Goal: Information Seeking & Learning: Learn about a topic

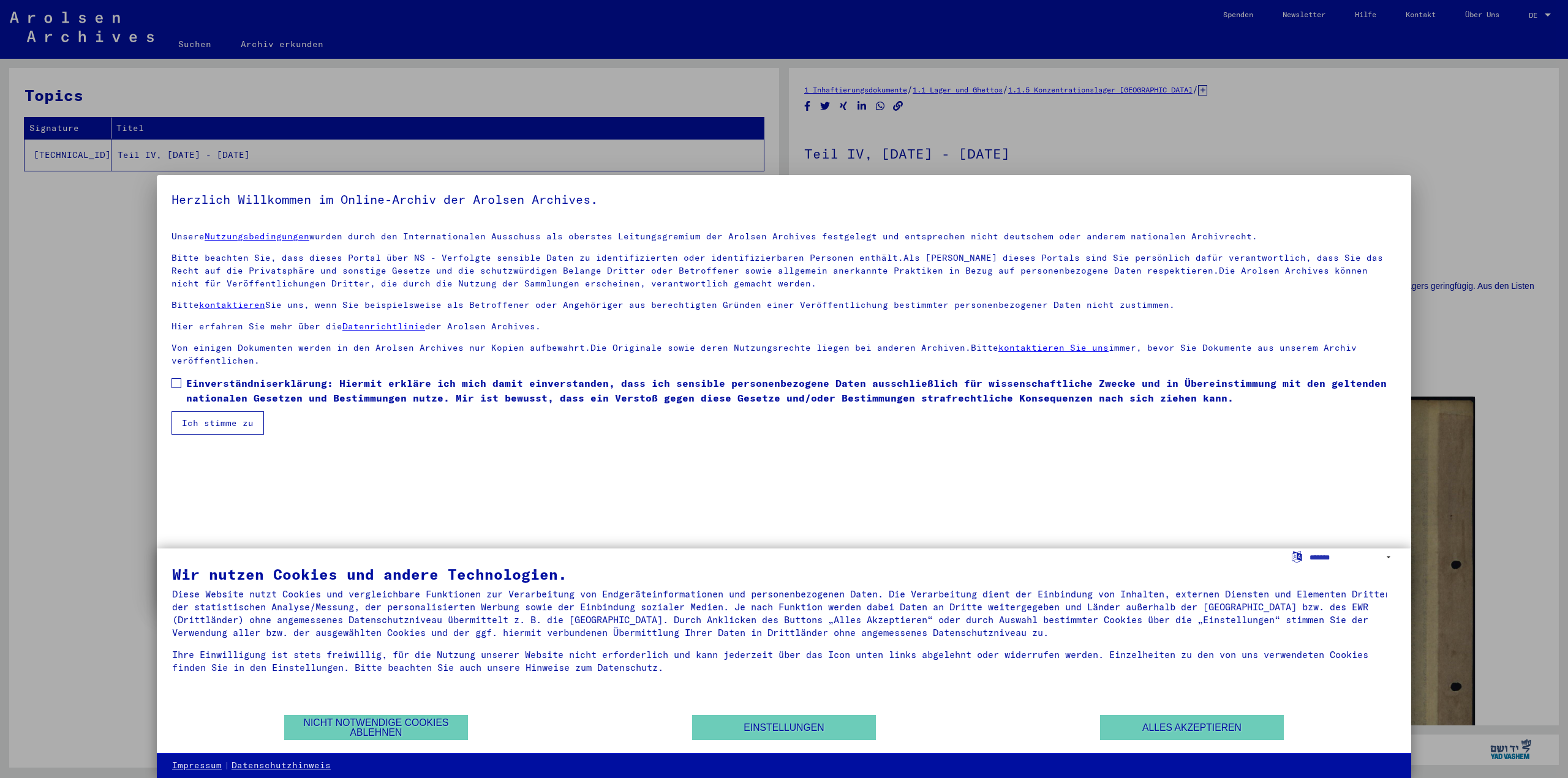
click at [1549, 15] on div at bounding box center [784, 389] width 1568 height 778
click at [1535, 15] on div at bounding box center [784, 389] width 1568 height 778
click at [1548, 14] on div at bounding box center [784, 389] width 1568 height 778
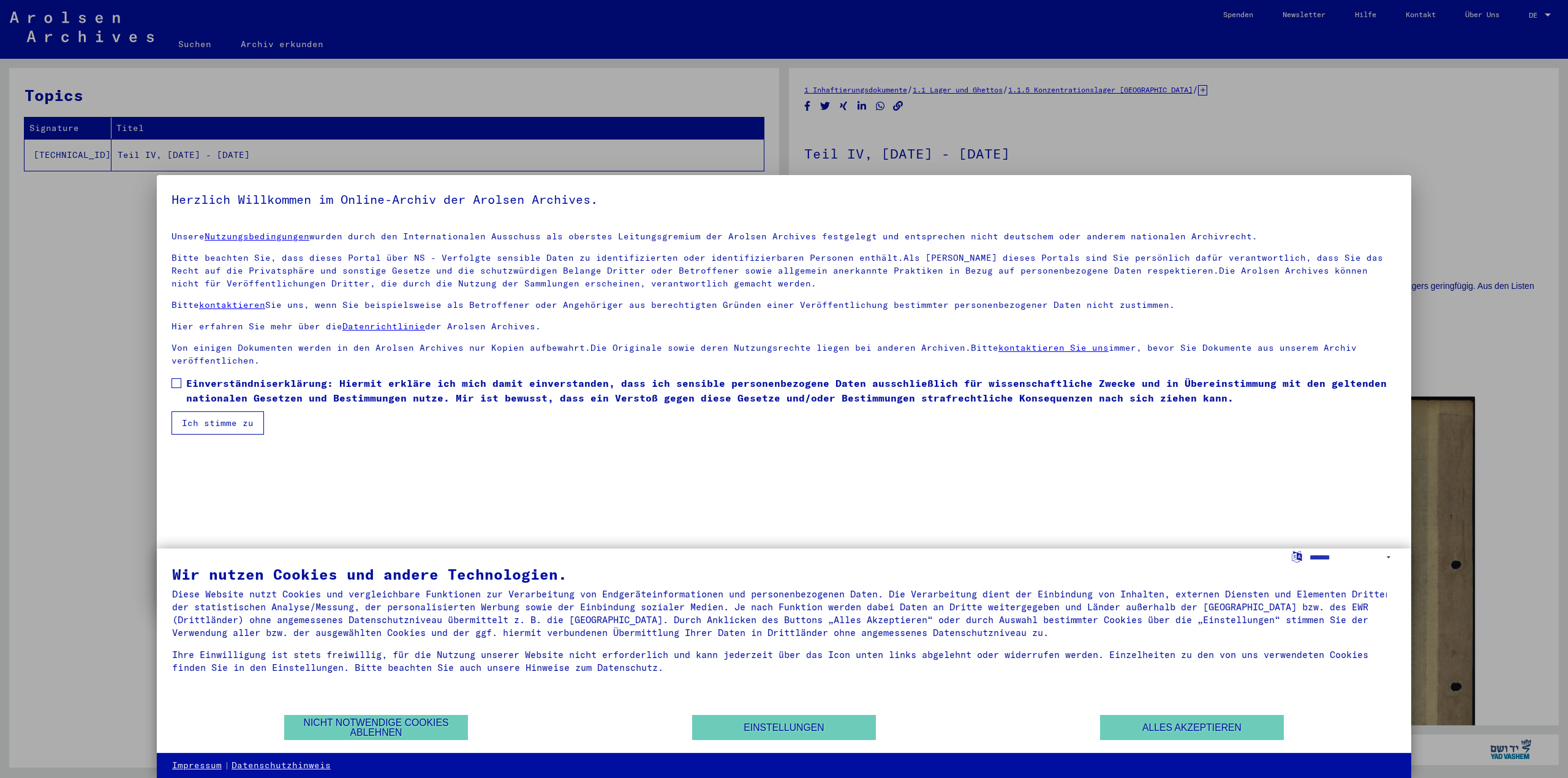
click at [200, 45] on div at bounding box center [784, 389] width 1568 height 778
click at [1547, 16] on div at bounding box center [784, 389] width 1568 height 778
click at [1547, 13] on div at bounding box center [784, 389] width 1568 height 778
click at [1537, 16] on div at bounding box center [784, 389] width 1568 height 778
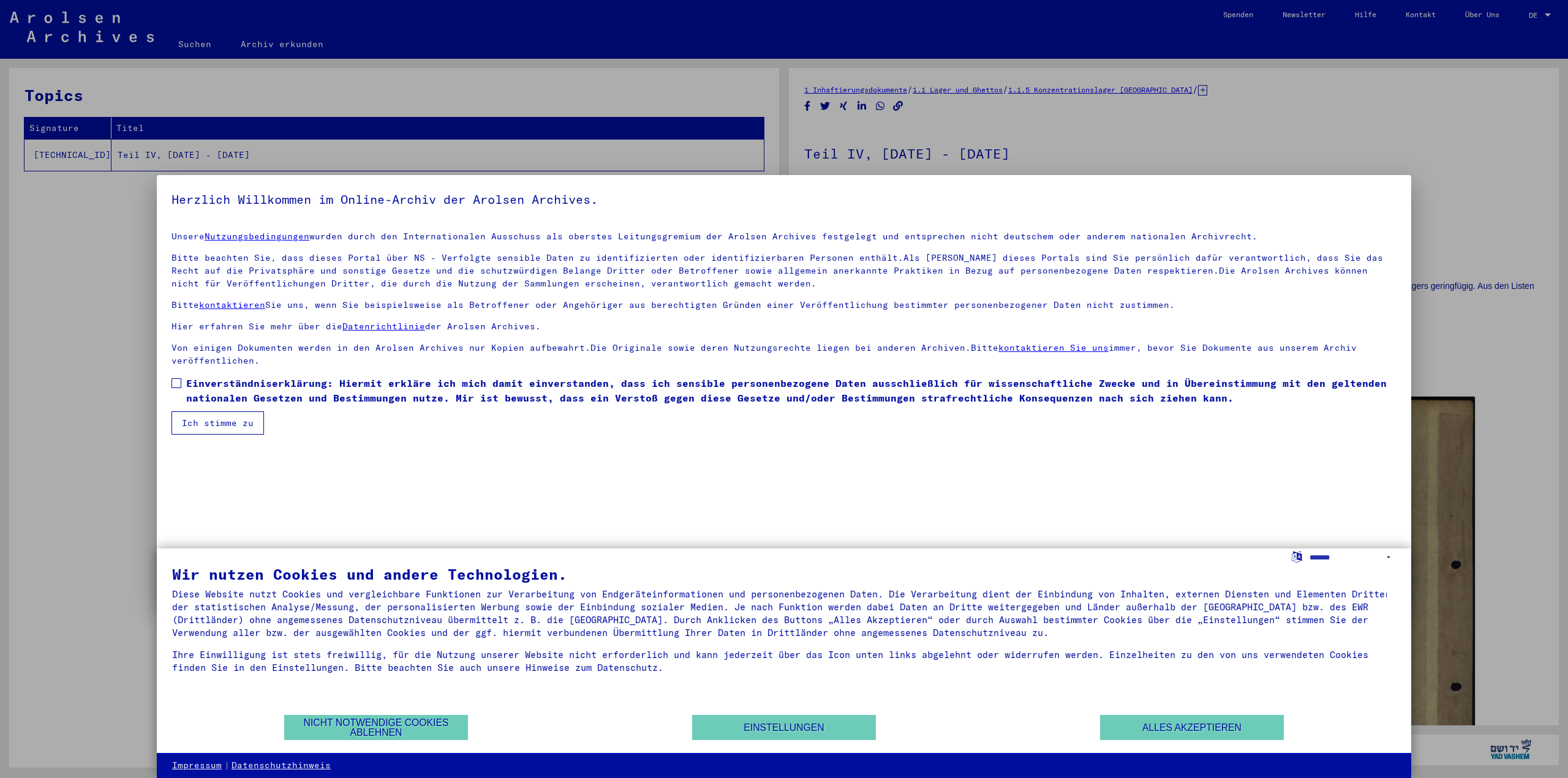
click at [1537, 16] on div at bounding box center [784, 389] width 1568 height 778
click at [1532, 13] on div at bounding box center [784, 389] width 1568 height 778
click at [1546, 13] on div at bounding box center [784, 389] width 1568 height 778
click at [1550, 13] on div at bounding box center [784, 389] width 1568 height 778
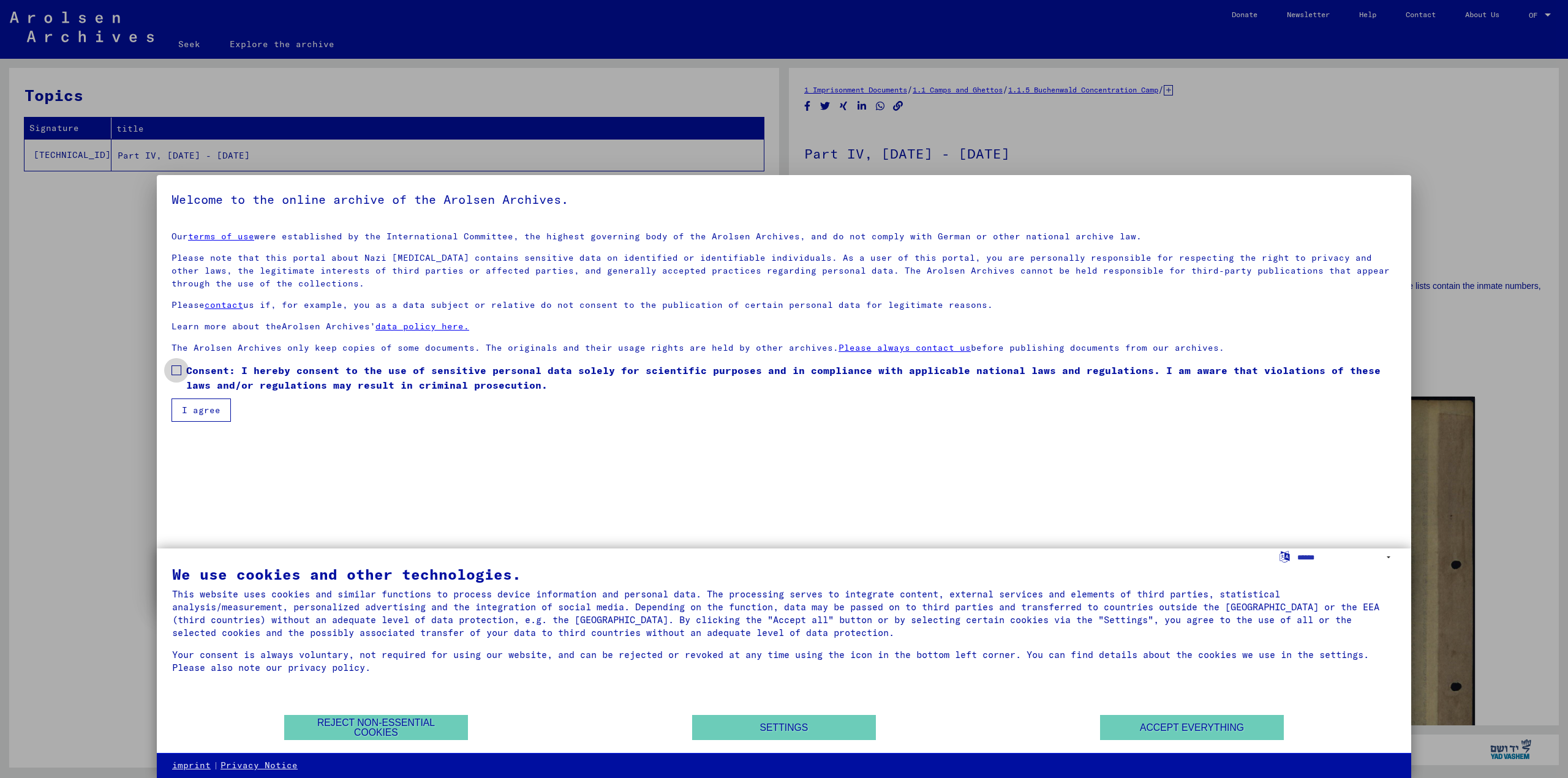
click at [177, 368] on span at bounding box center [176, 370] width 9 height 9
drag, startPoint x: 201, startPoint y: 407, endPoint x: 250, endPoint y: 426, distance: 52.6
click at [201, 409] on font "I agree" at bounding box center [201, 410] width 39 height 11
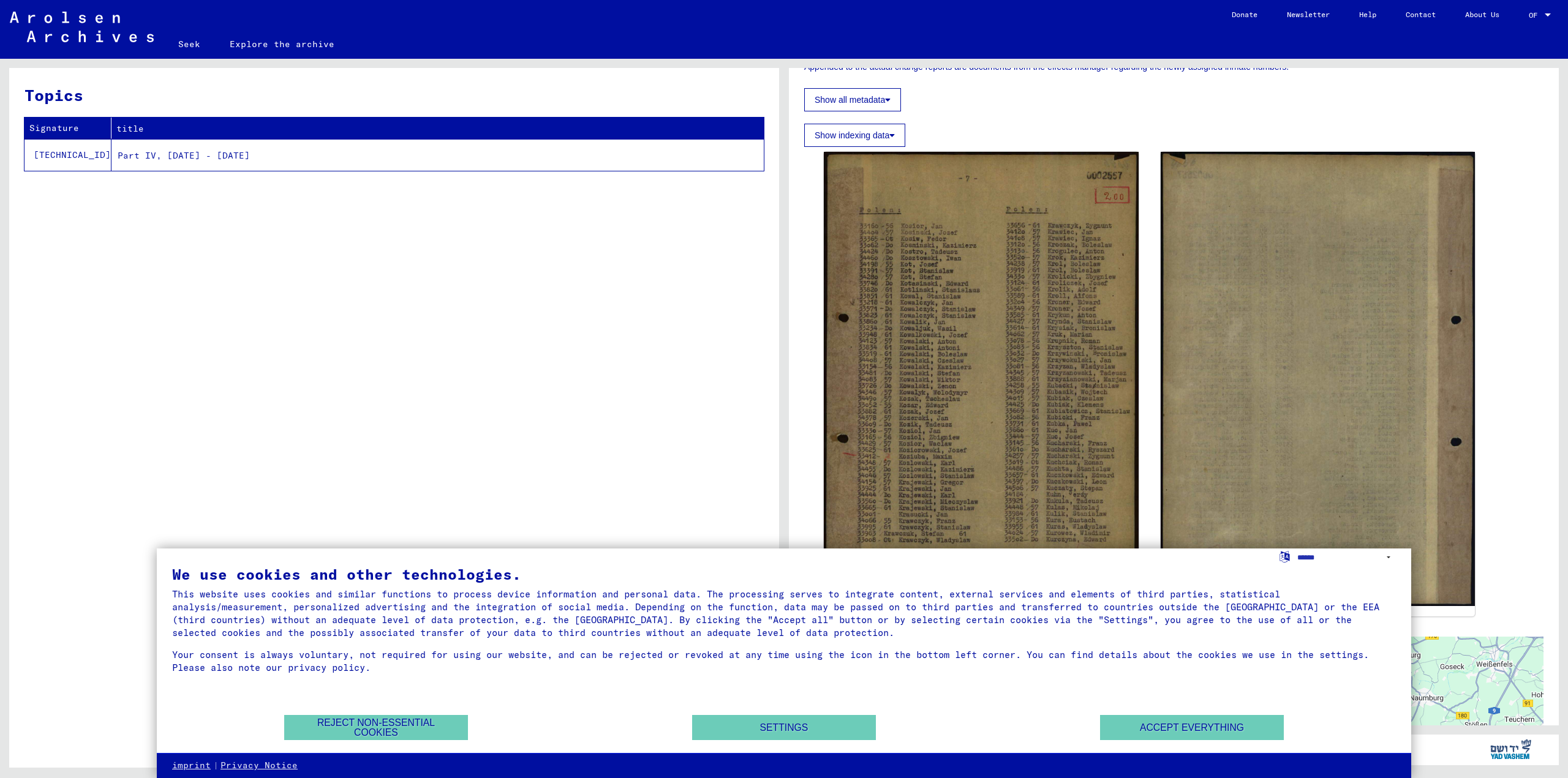
scroll to position [306, 0]
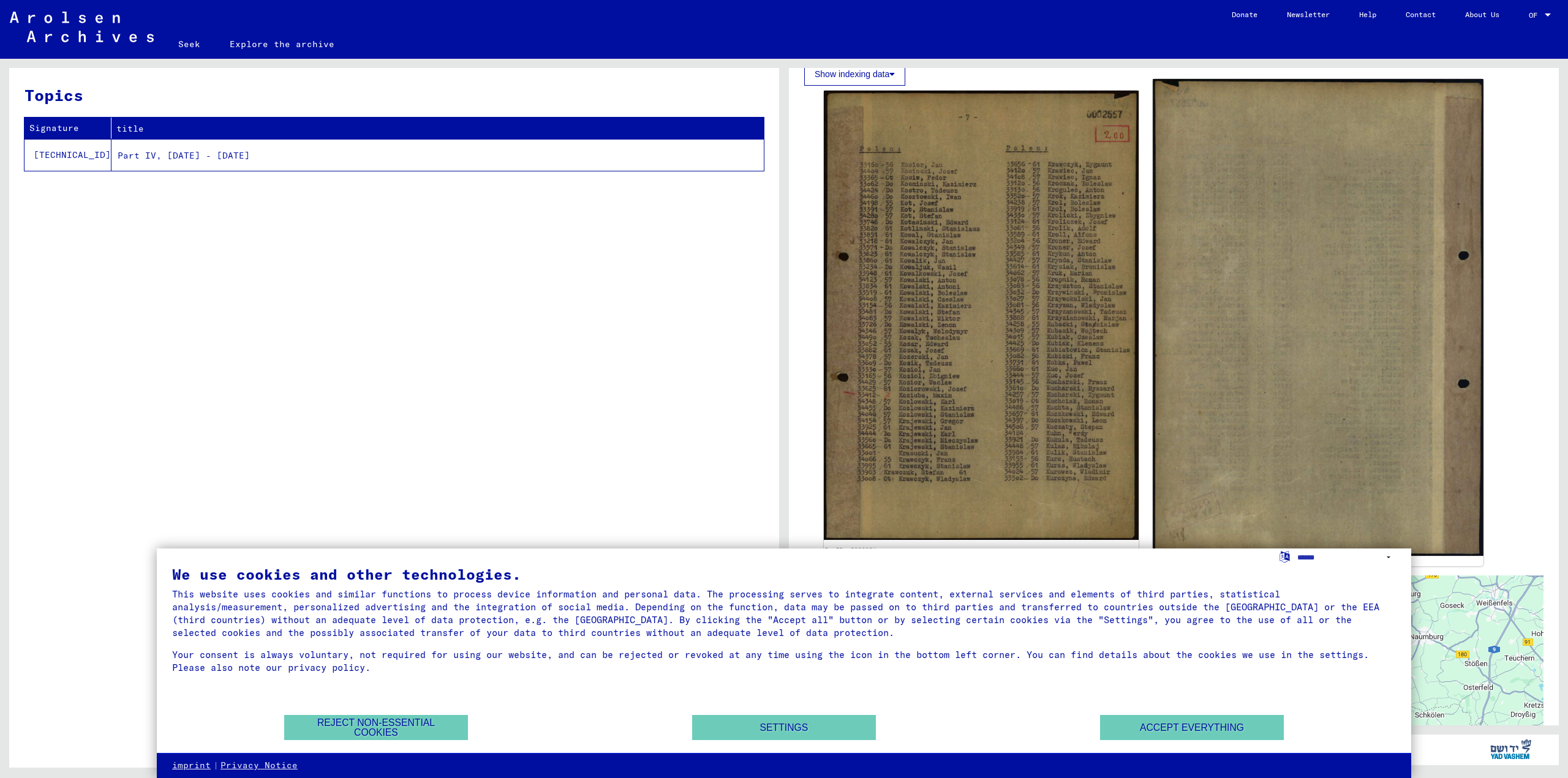
click at [1286, 355] on img at bounding box center [1318, 317] width 330 height 477
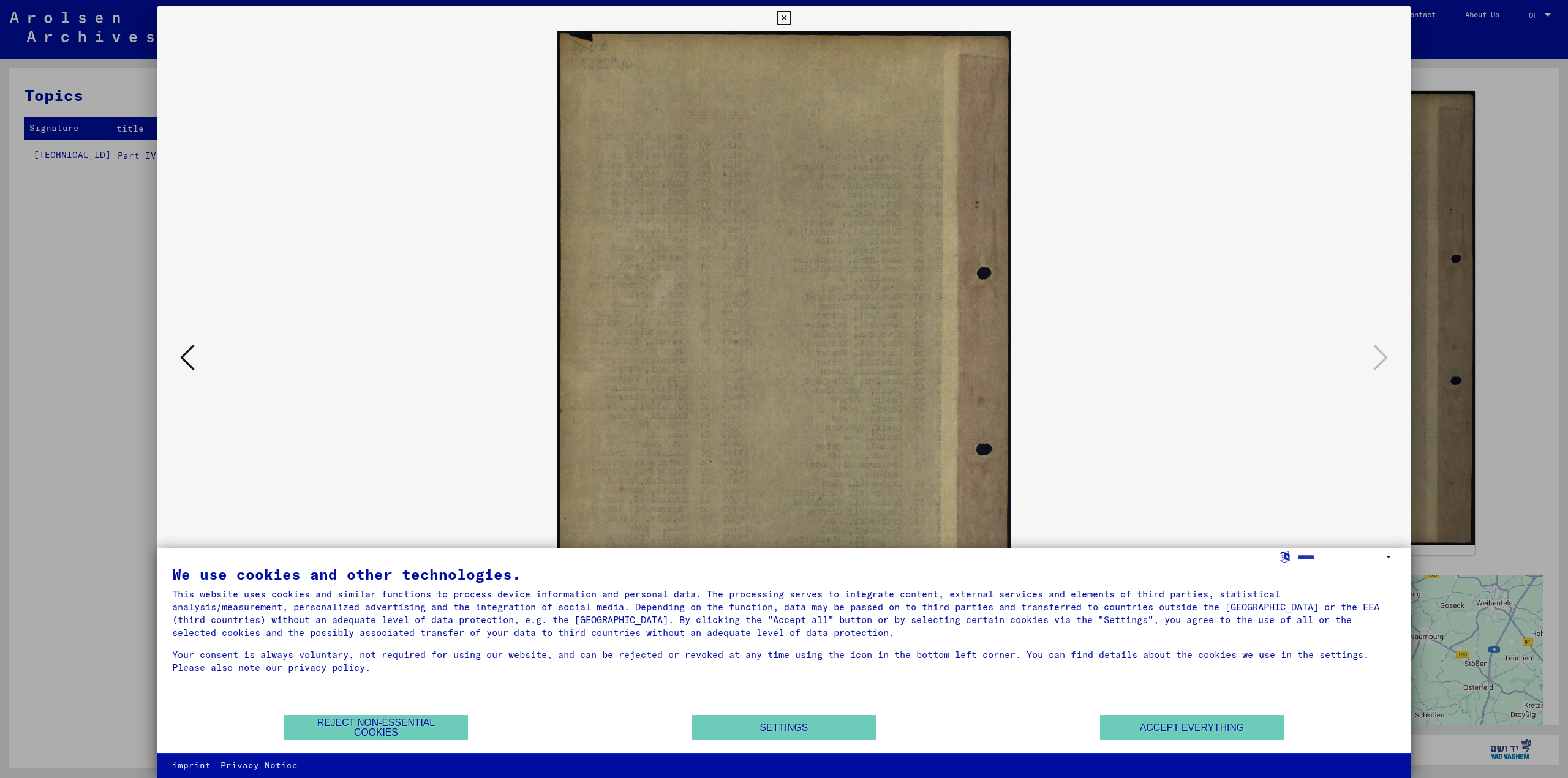
click at [192, 358] on icon at bounding box center [187, 357] width 15 height 29
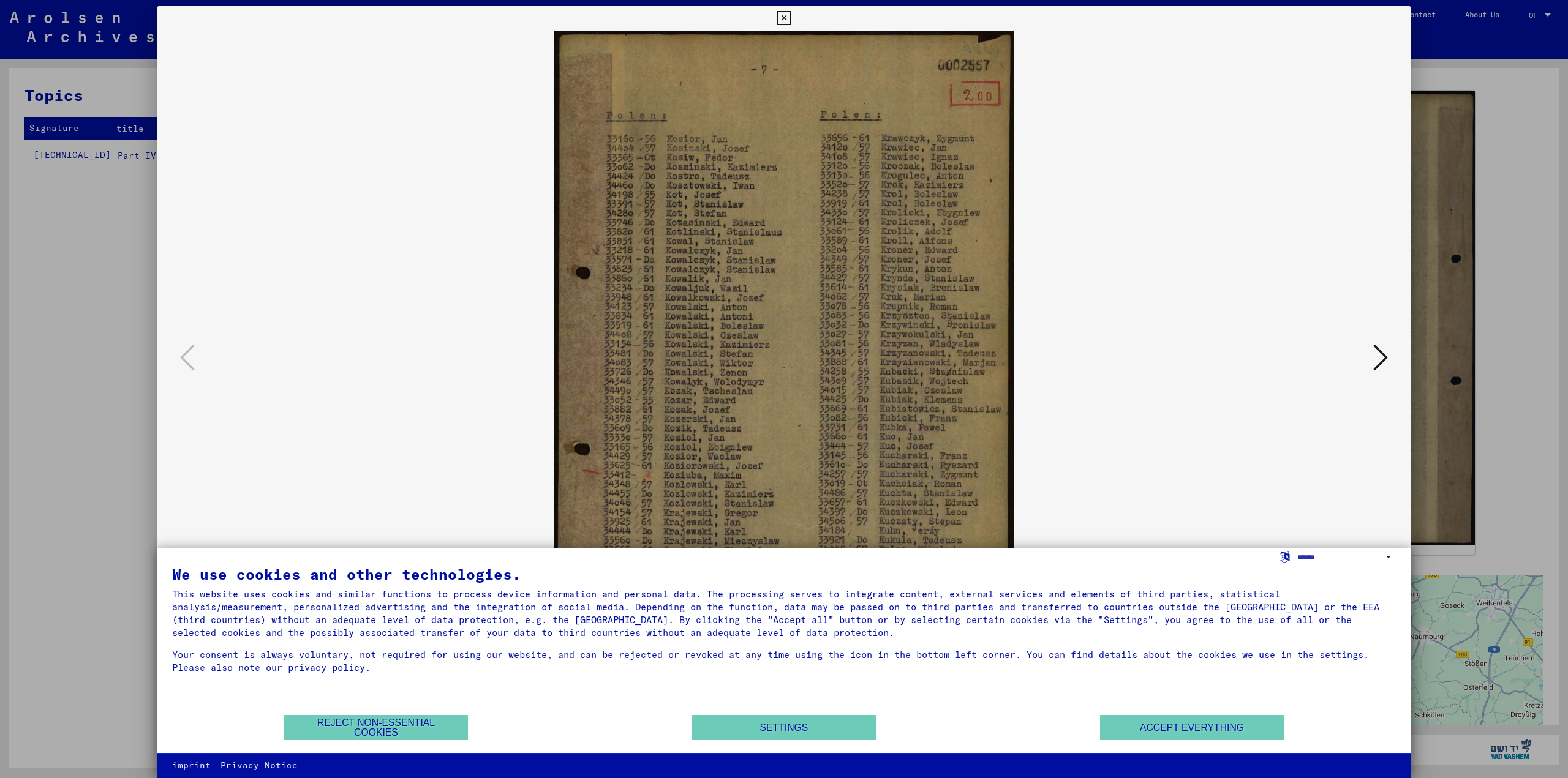
click at [1153, 301] on img at bounding box center [784, 358] width 1171 height 655
click at [784, 16] on icon at bounding box center [784, 18] width 14 height 15
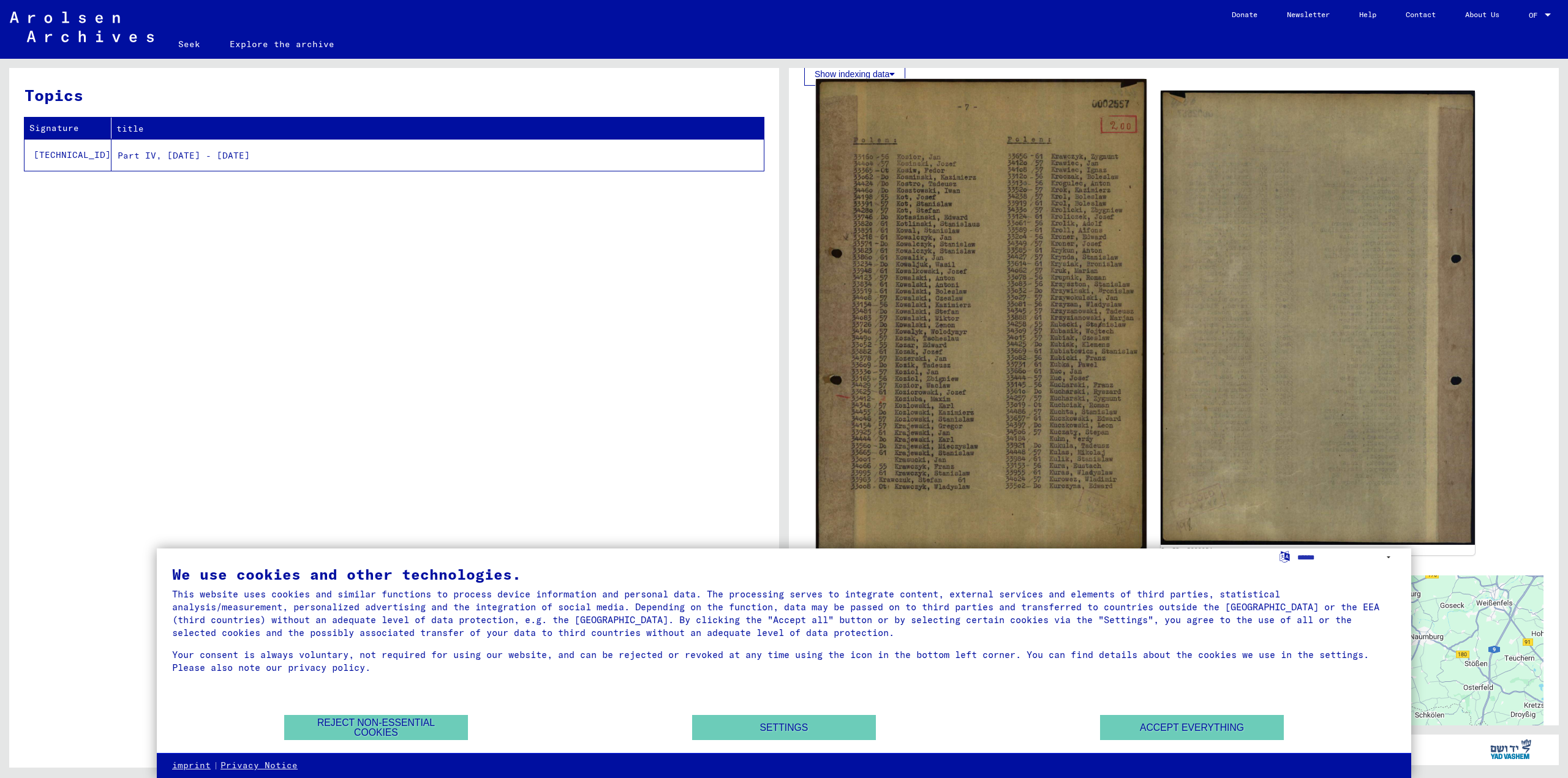
click at [978, 320] on img at bounding box center [981, 314] width 330 height 471
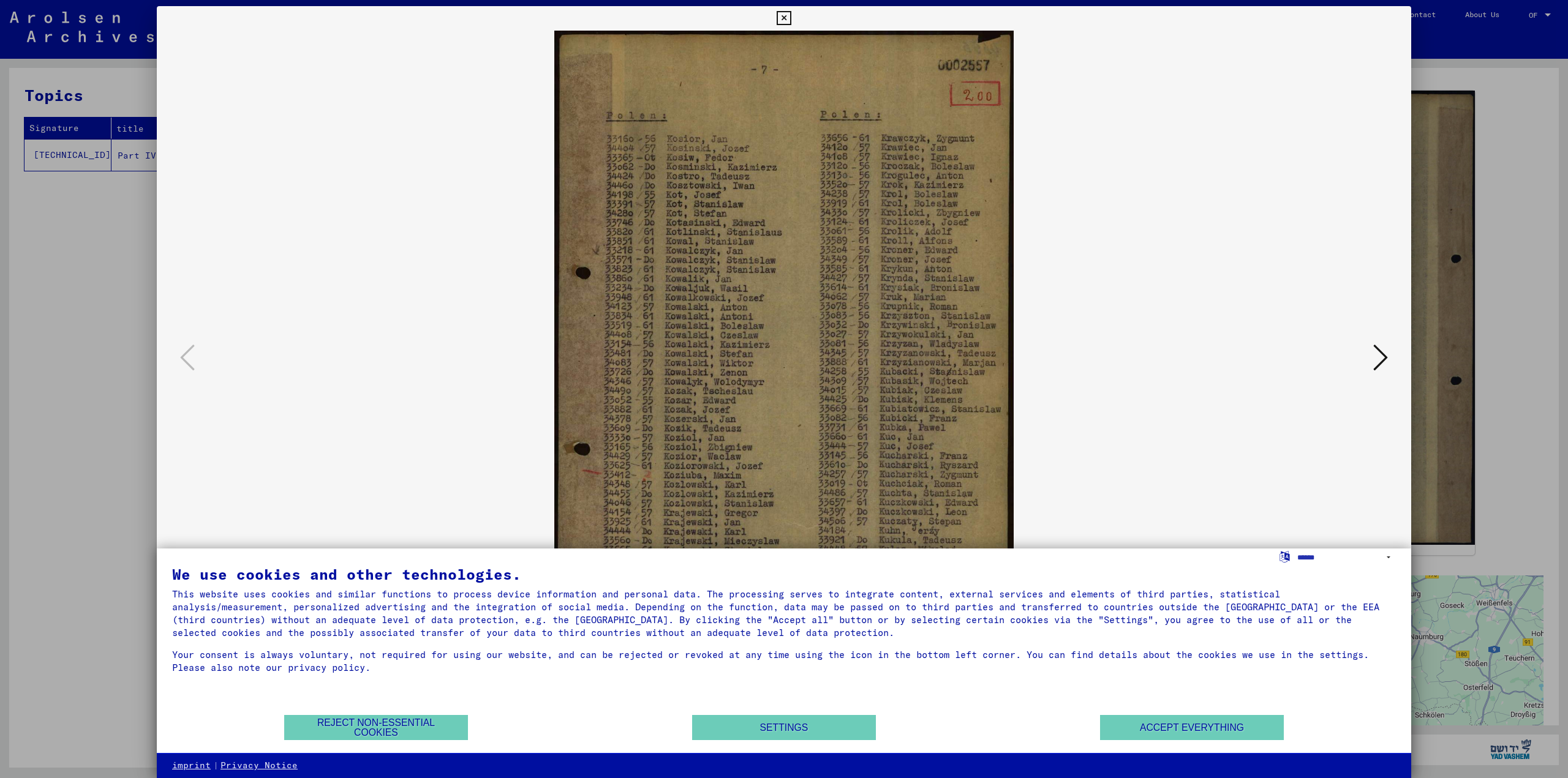
drag, startPoint x: 978, startPoint y: 320, endPoint x: 1277, endPoint y: 239, distance: 309.8
click at [1277, 239] on img at bounding box center [784, 358] width 1171 height 655
click at [785, 16] on icon at bounding box center [784, 18] width 14 height 15
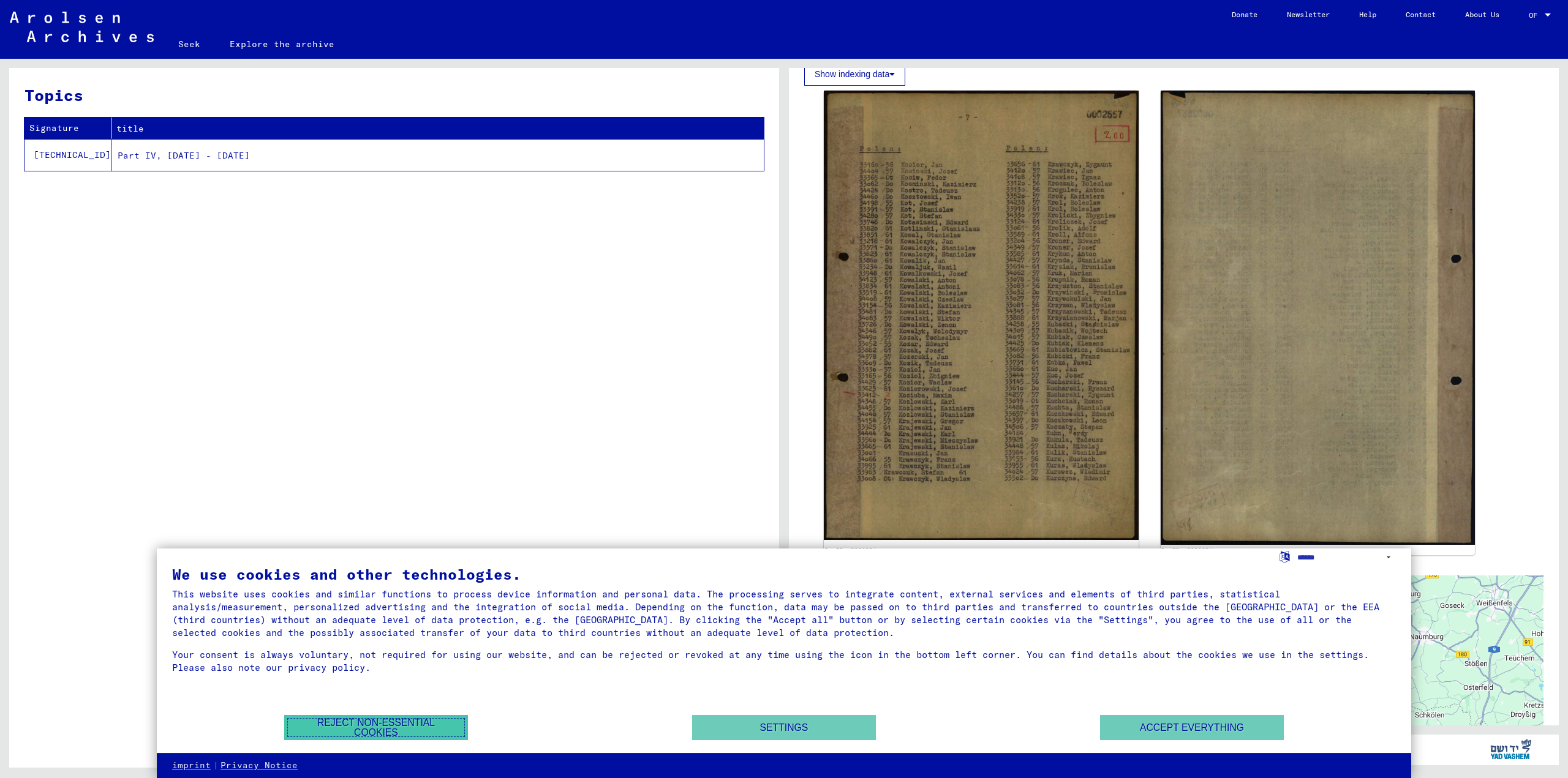
click at [403, 726] on font "Reject non-essential cookies" at bounding box center [375, 728] width 117 height 21
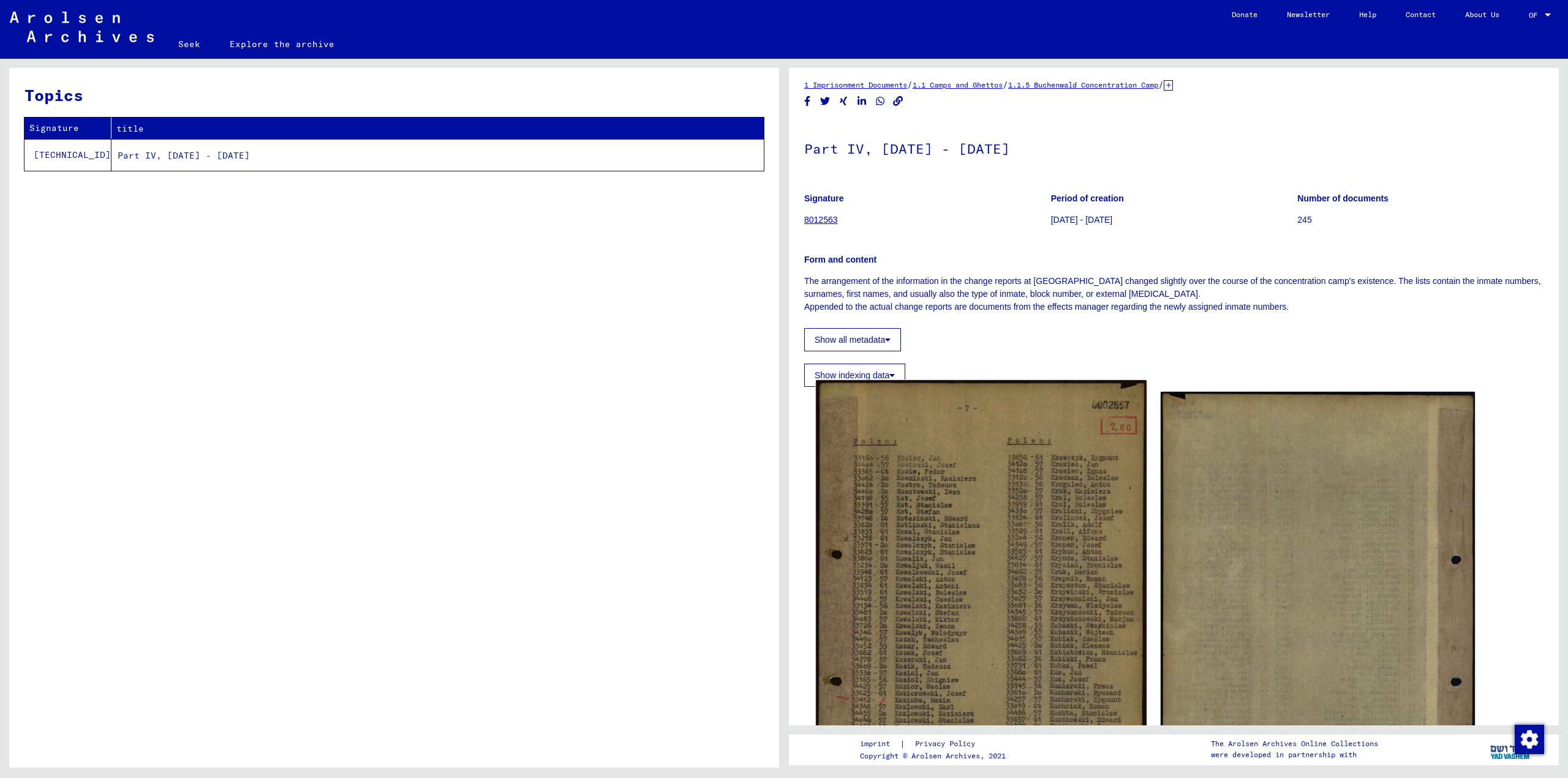
scroll to position [0, 0]
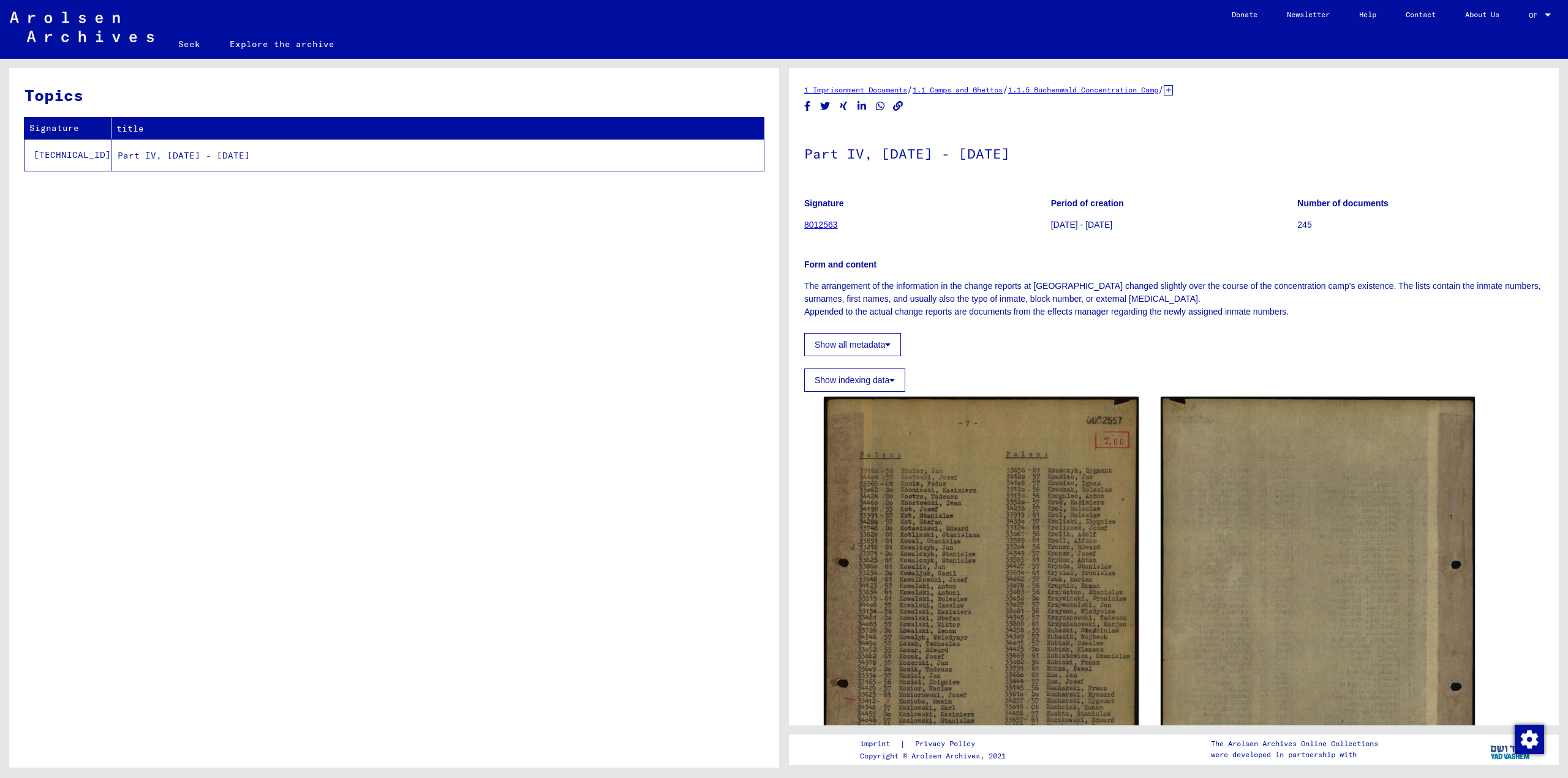
click at [981, 91] on font "1.1 Camps and Ghettos" at bounding box center [958, 89] width 90 height 9
click at [960, 90] on font "1.1 Camps and Ghettos" at bounding box center [958, 89] width 90 height 9
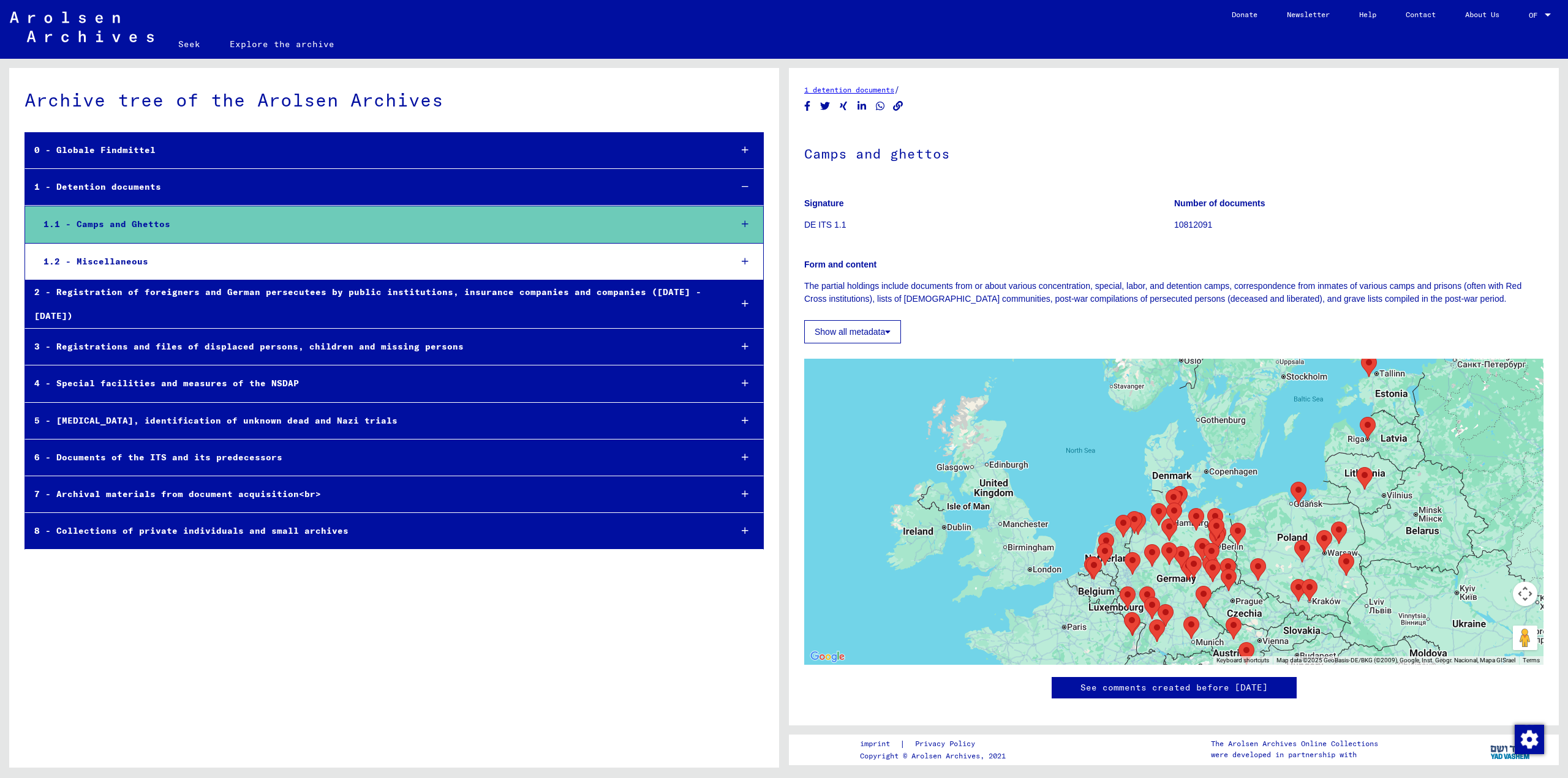
click at [278, 341] on font "3 - Registrations and files of displaced persons, children and missing persons" at bounding box center [249, 346] width 430 height 11
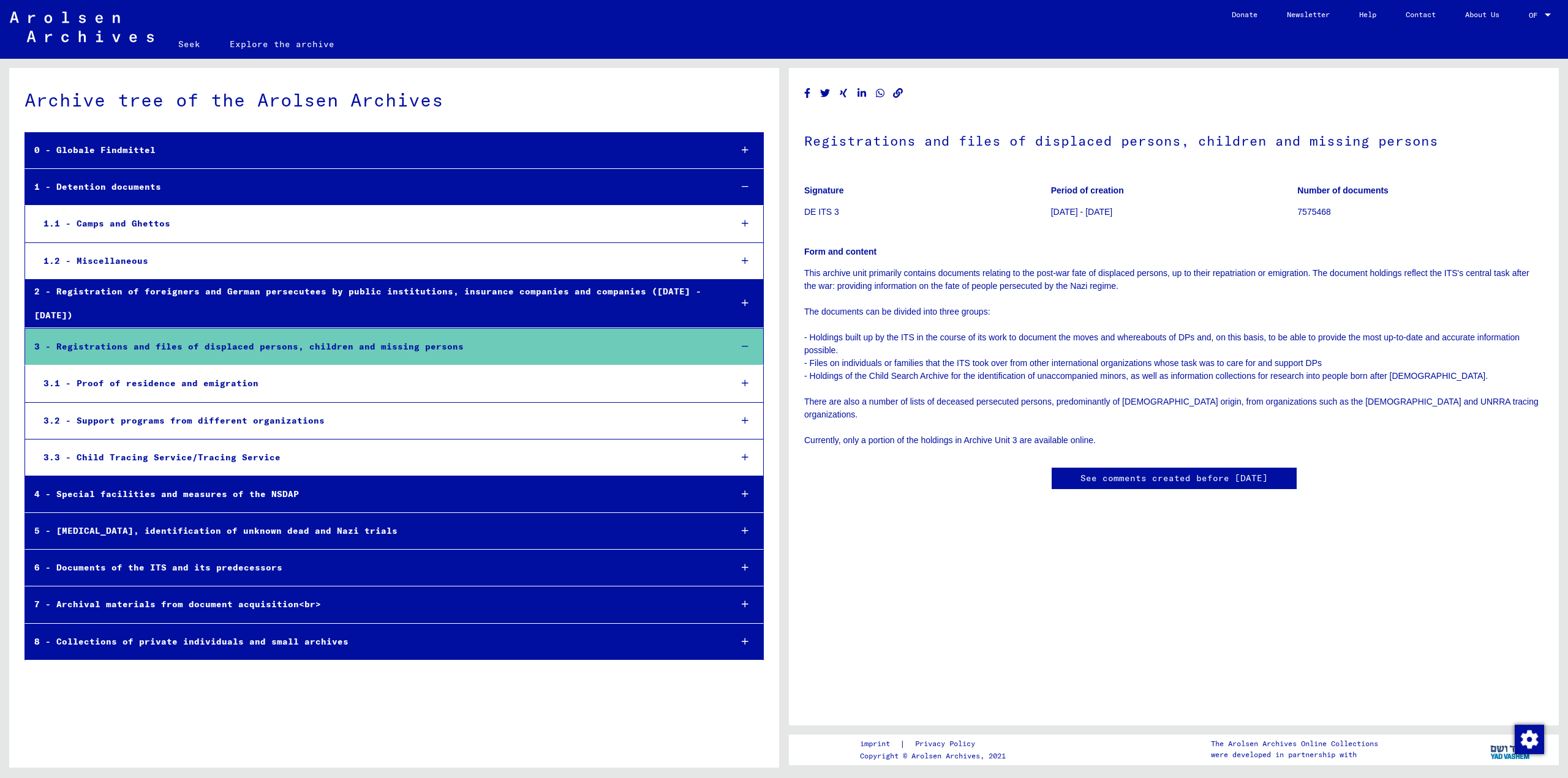
click at [119, 223] on font "1.1 - Camps and Ghettos" at bounding box center [107, 223] width 127 height 11
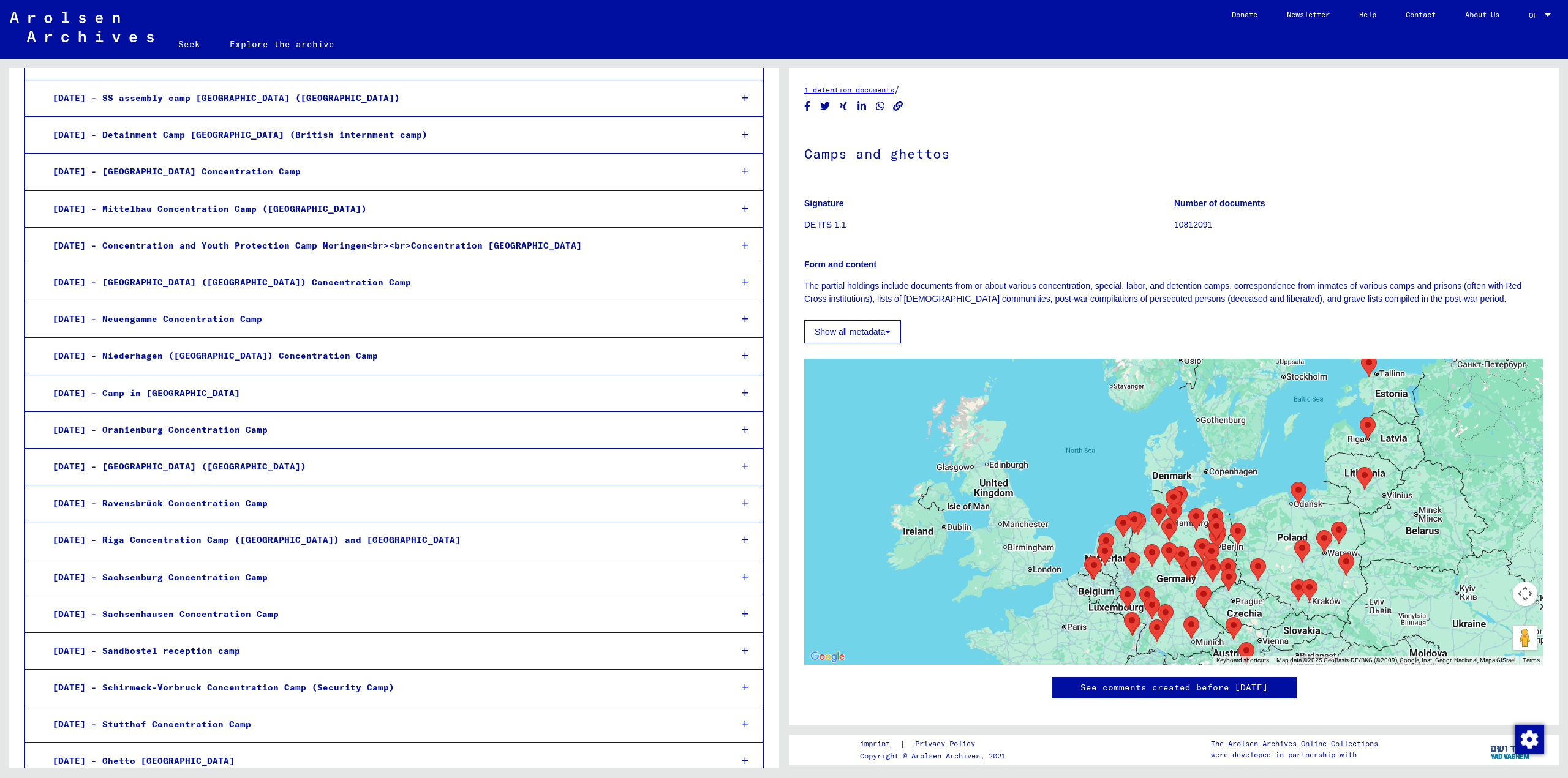
scroll to position [1041, 0]
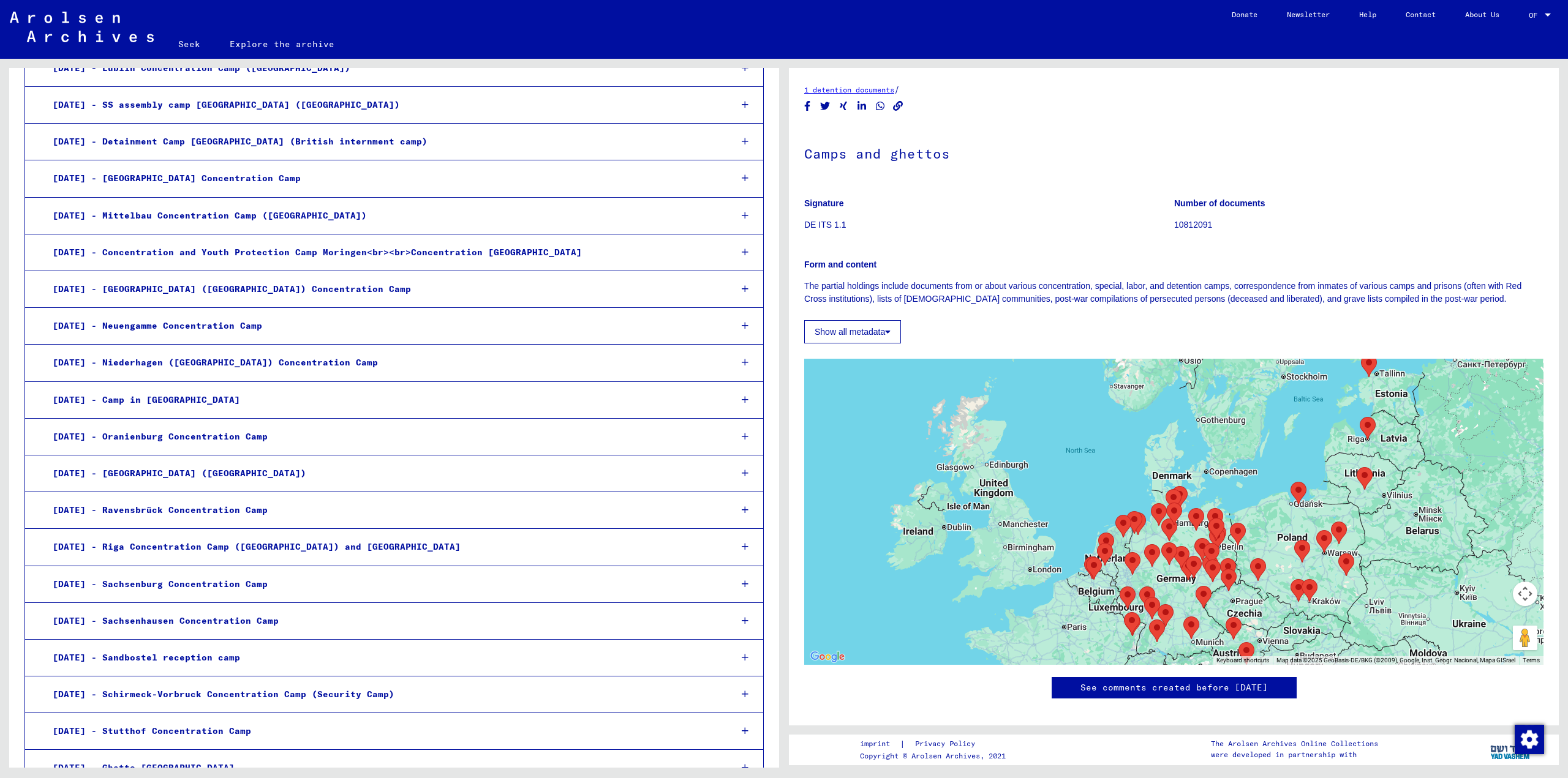
click at [126, 323] on font "[DATE] - Neuengamme Concentration Camp" at bounding box center [157, 326] width 209 height 11
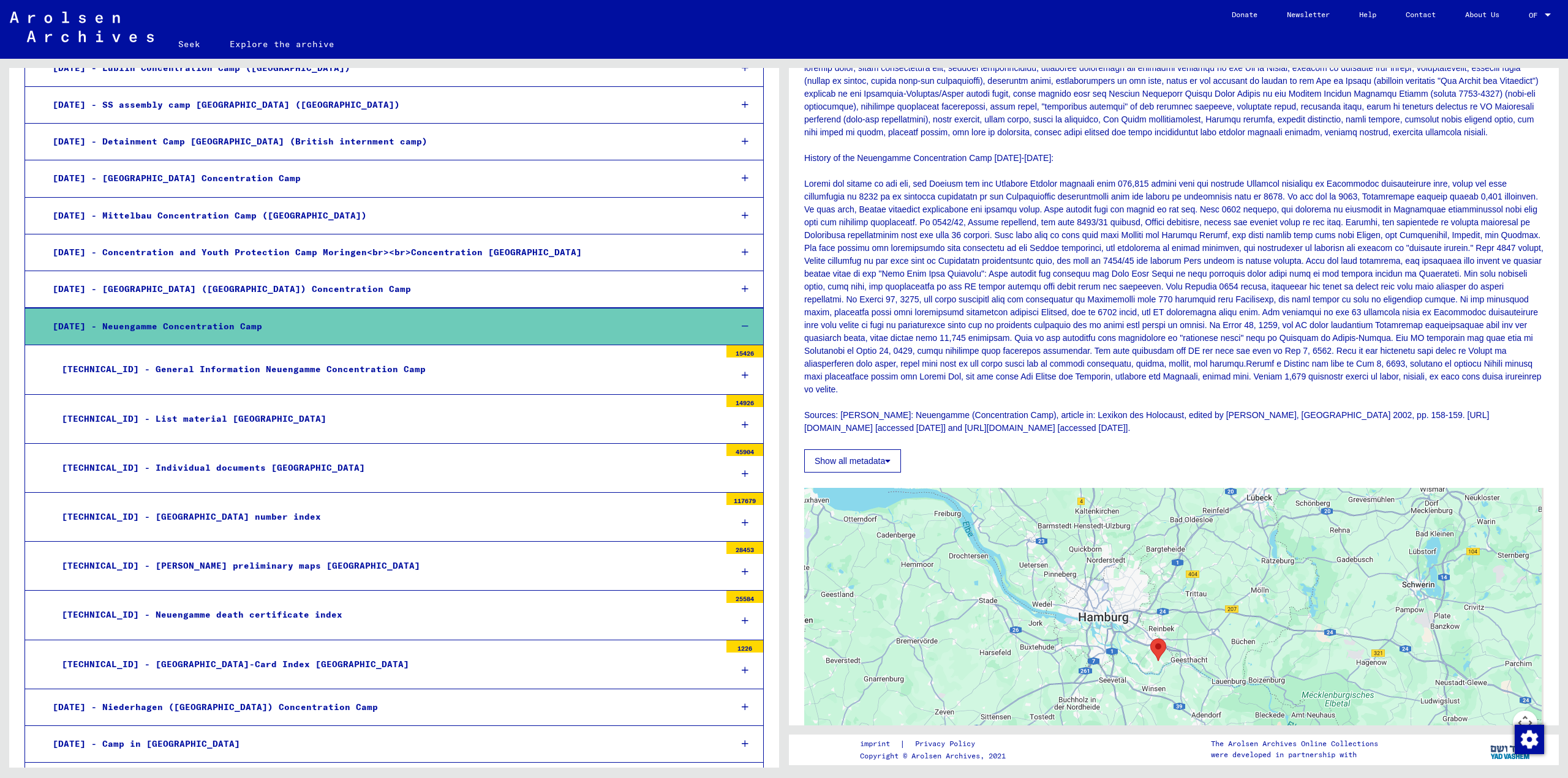
scroll to position [245, 0]
click at [868, 464] on font "Show all metadata" at bounding box center [850, 459] width 70 height 9
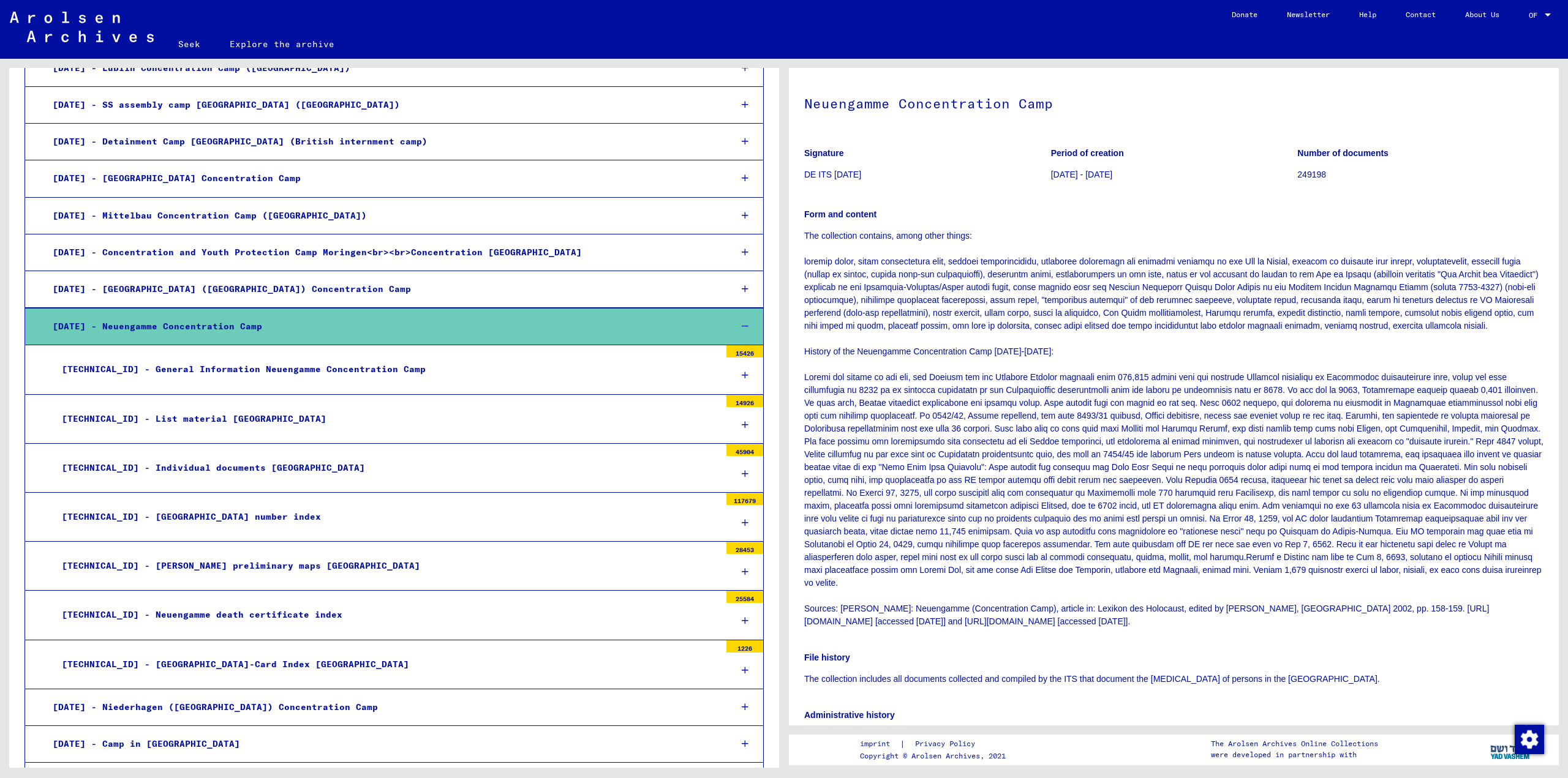
scroll to position [0, 0]
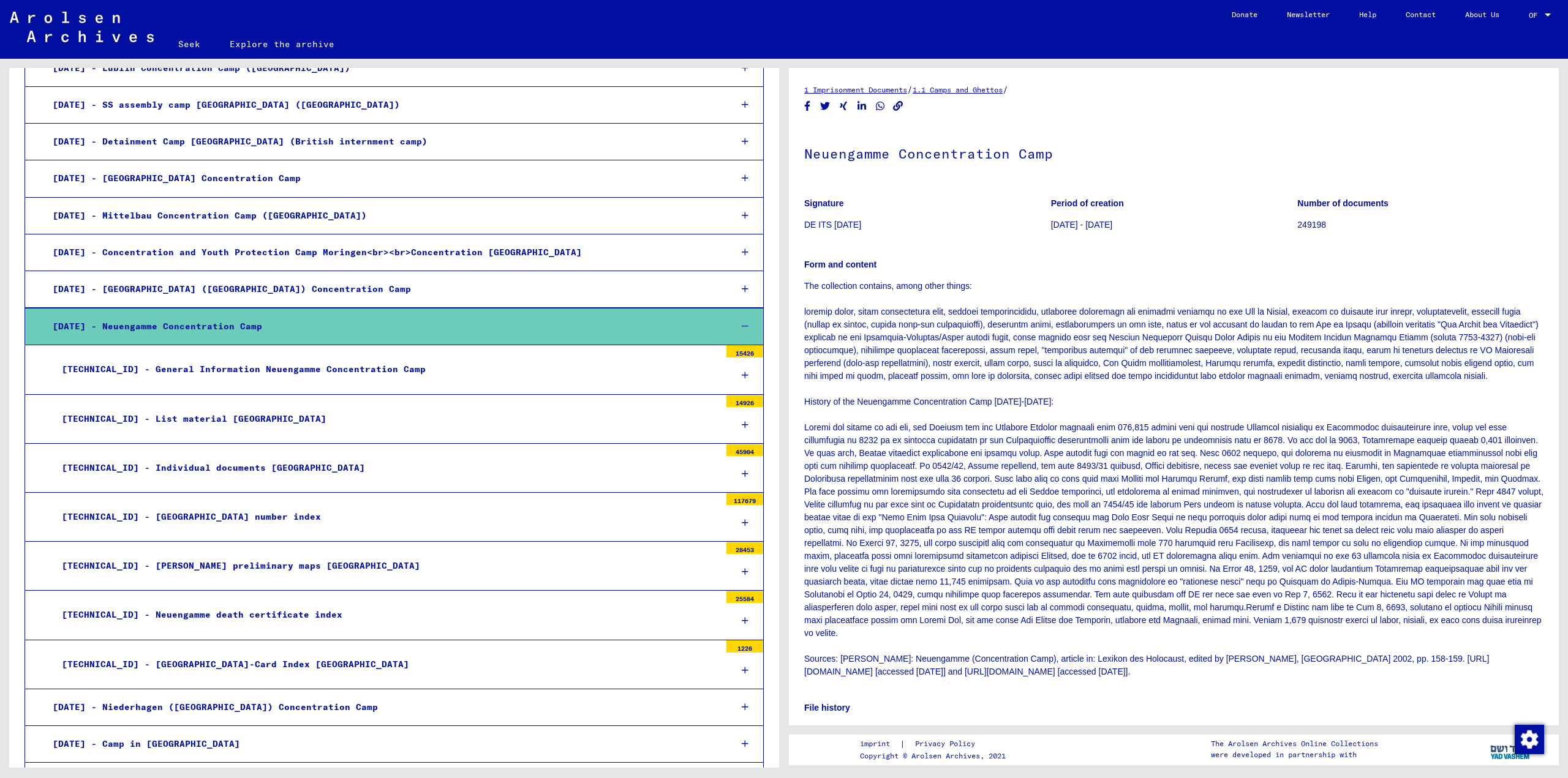
click at [1548, 15] on div at bounding box center [1547, 15] width 6 height 3
click at [1514, 23] on span "English" at bounding box center [1517, 21] width 30 height 9
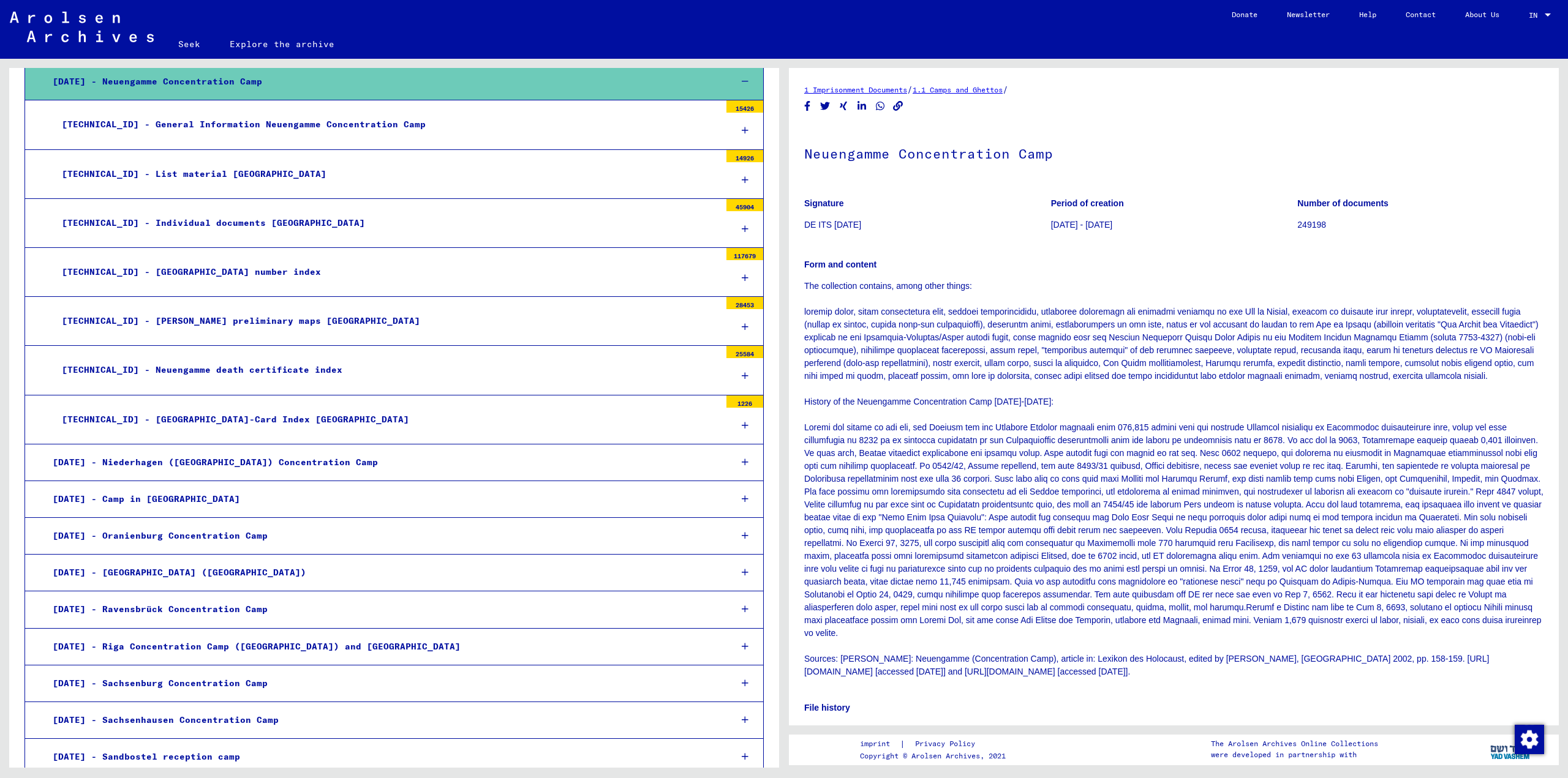
scroll to position [306, 0]
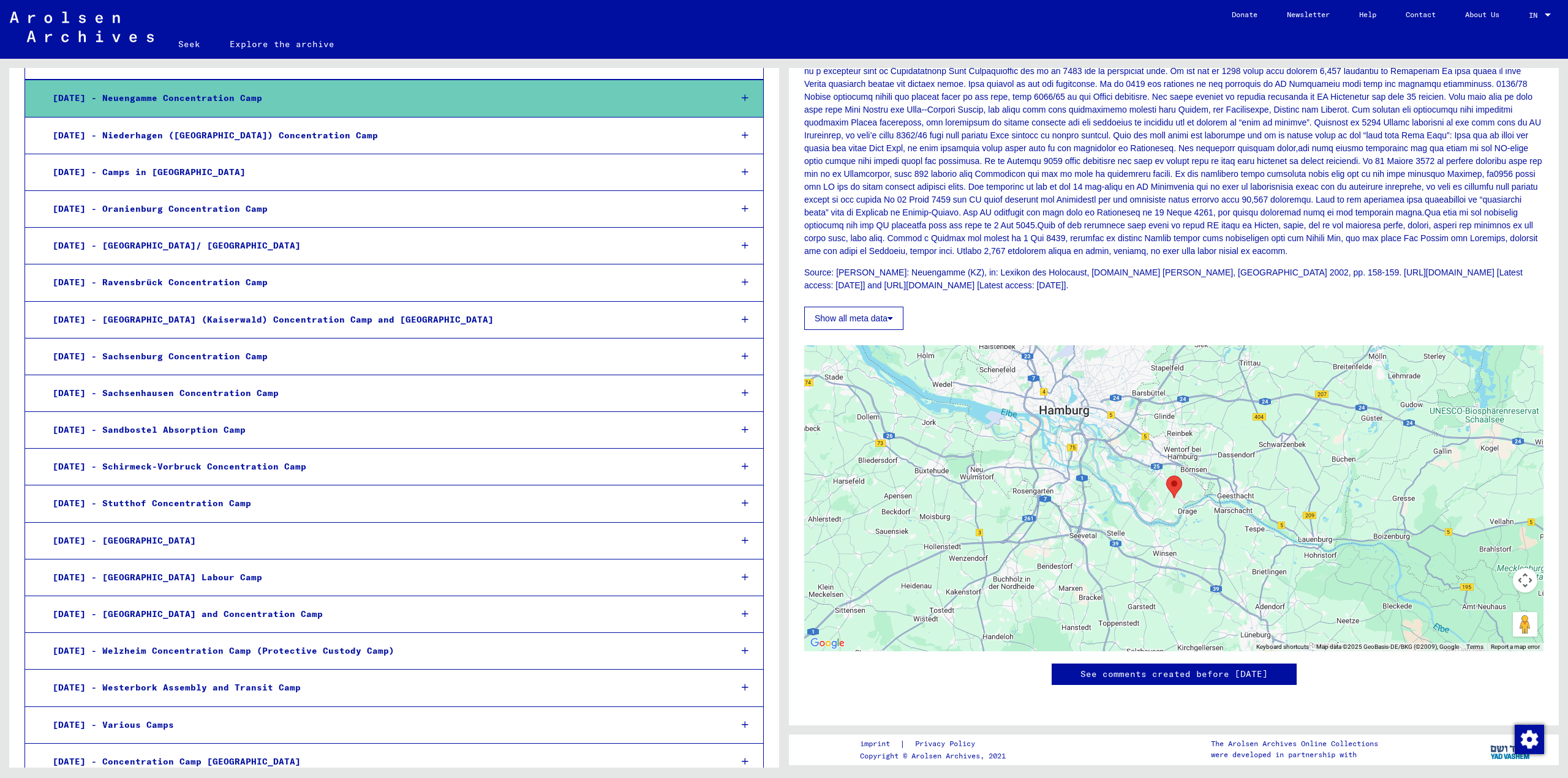
scroll to position [452, 0]
click at [867, 307] on button "Show all meta data" at bounding box center [854, 318] width 99 height 23
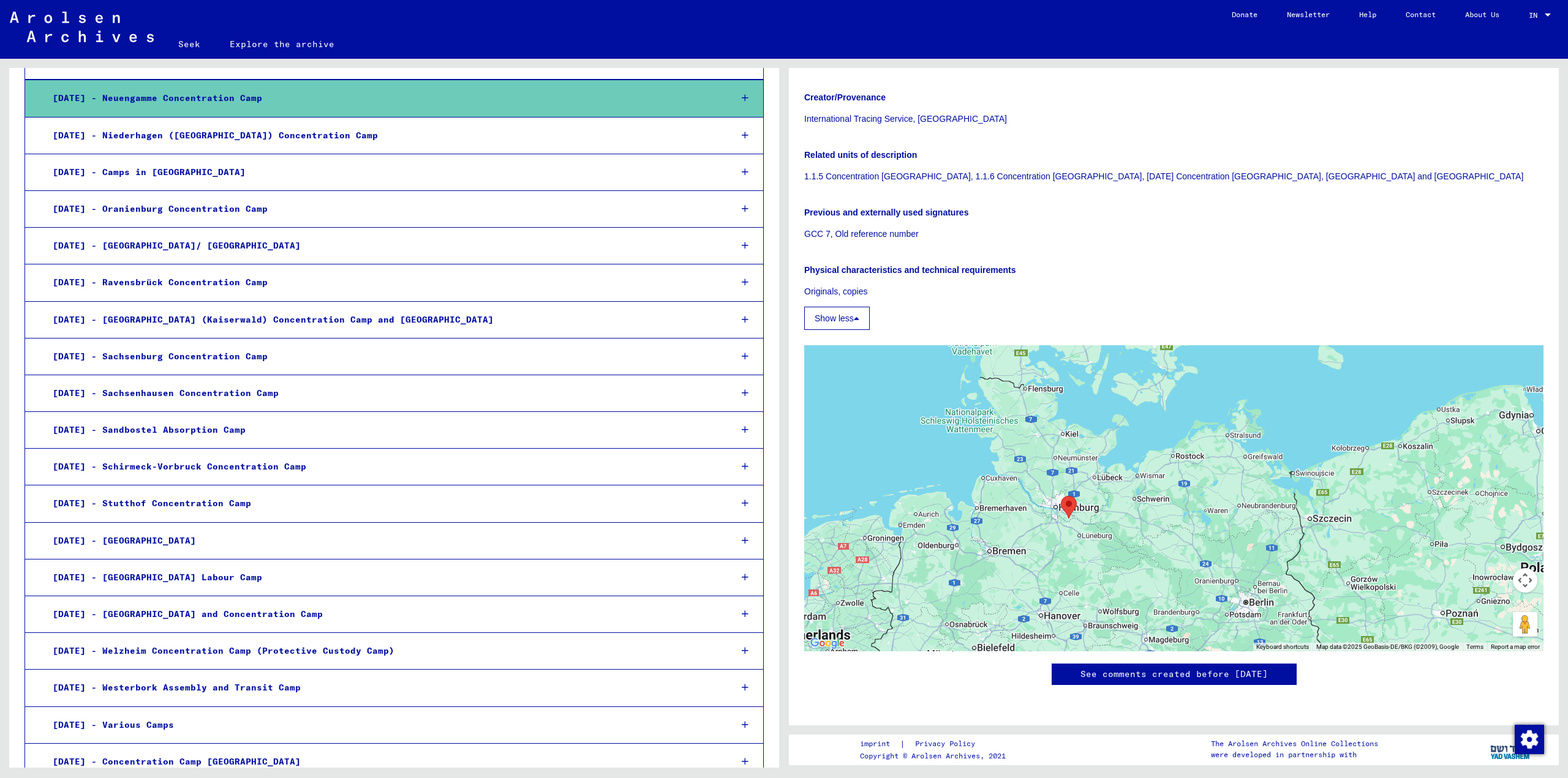
scroll to position [1040, 0]
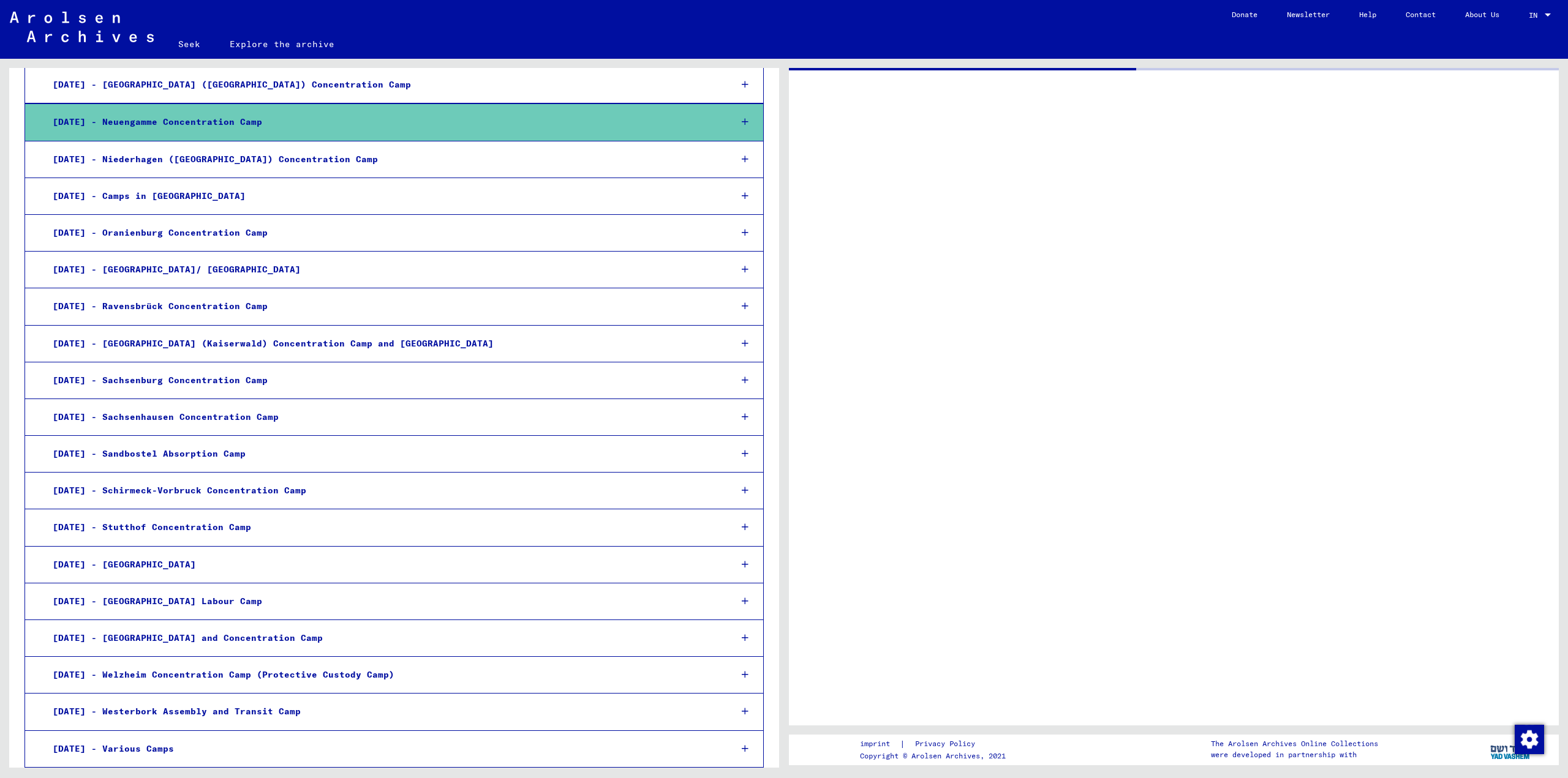
scroll to position [1304, 0]
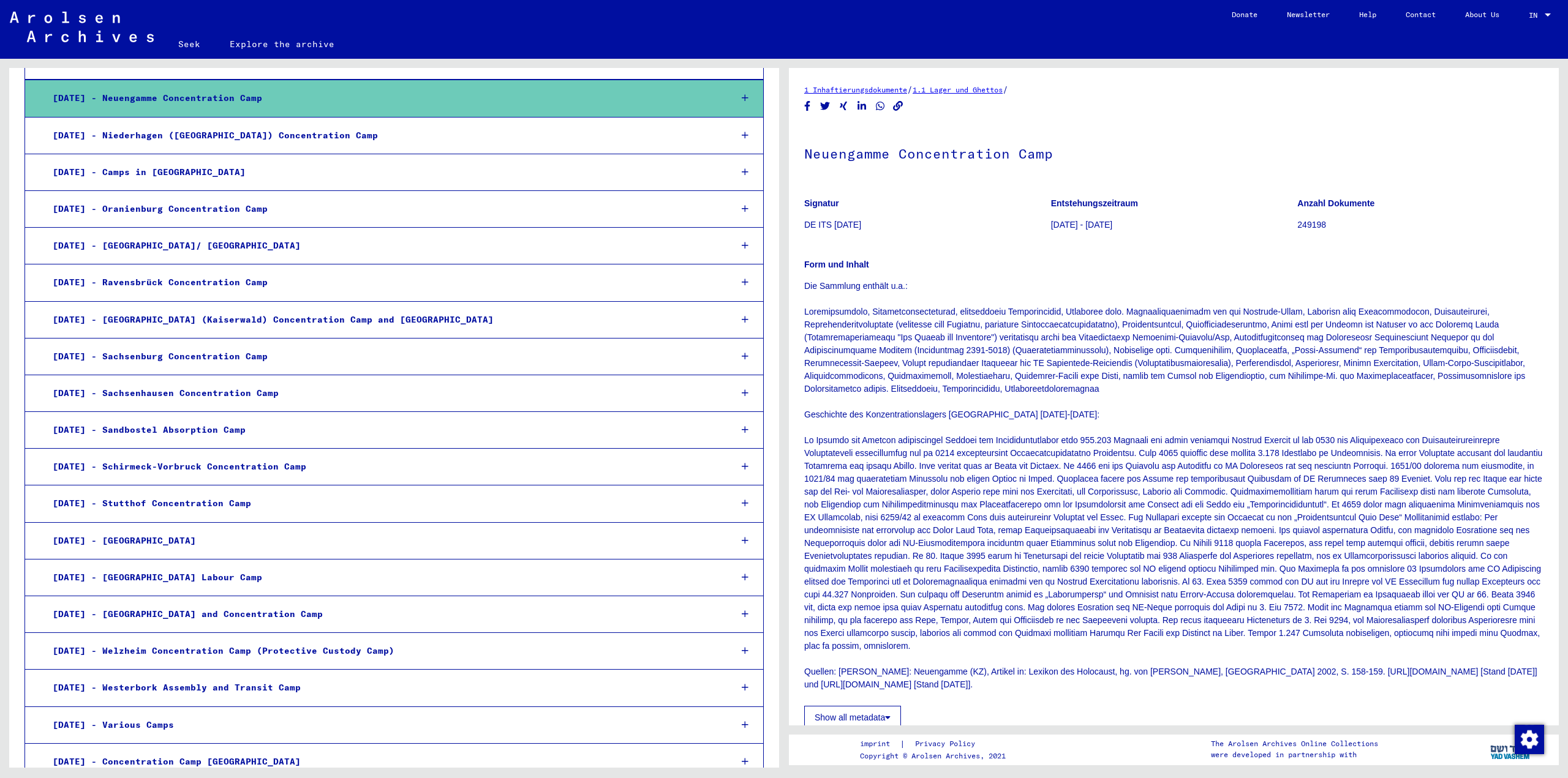
scroll to position [1280, 0]
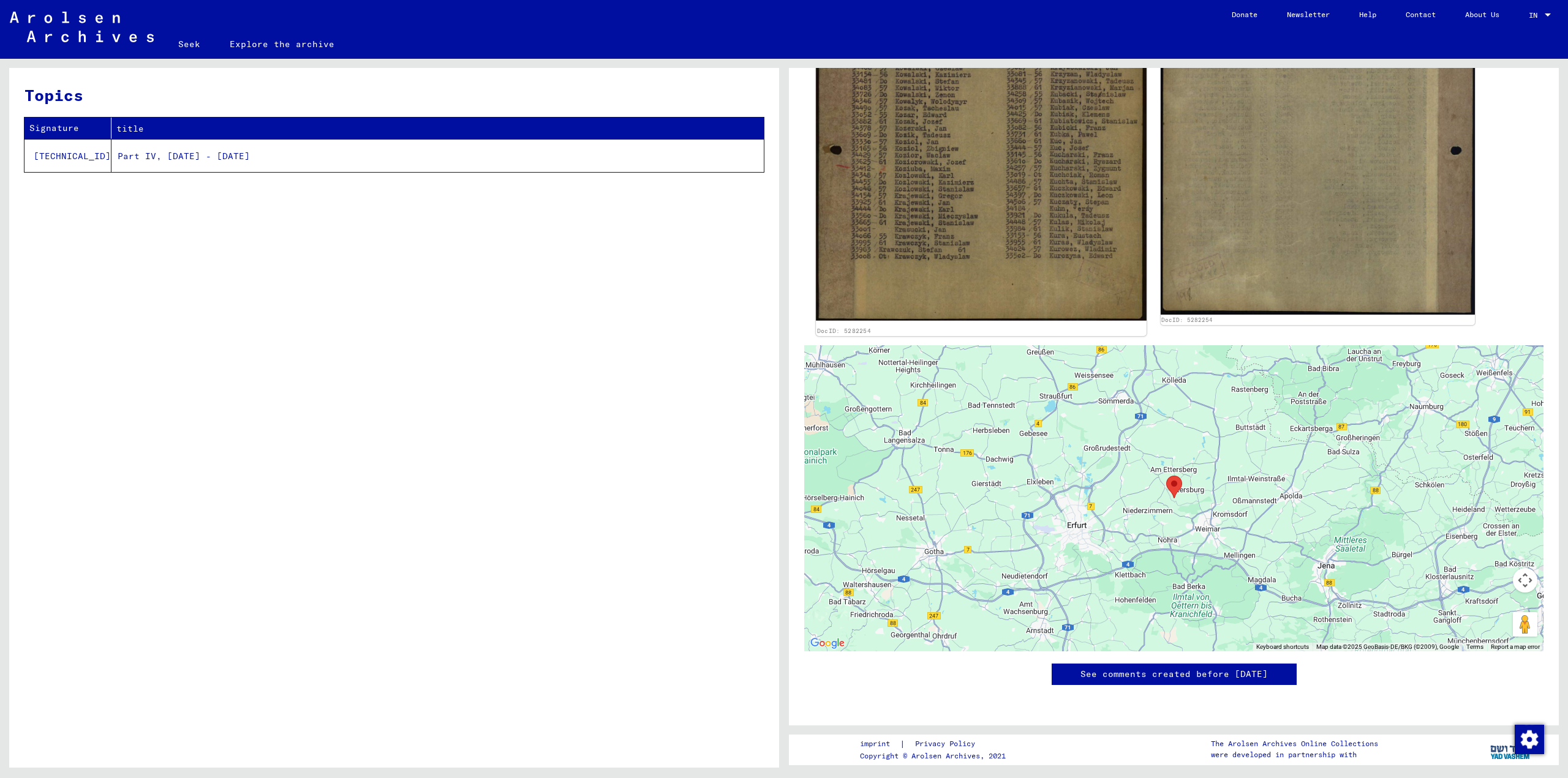
scroll to position [796, 0]
